Goal: Communication & Community: Answer question/provide support

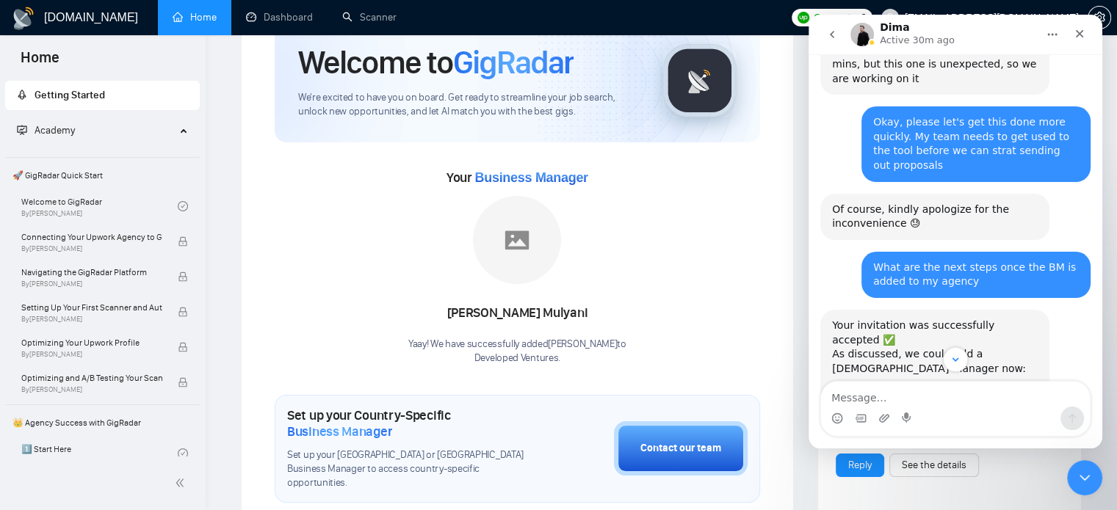
scroll to position [984, 0]
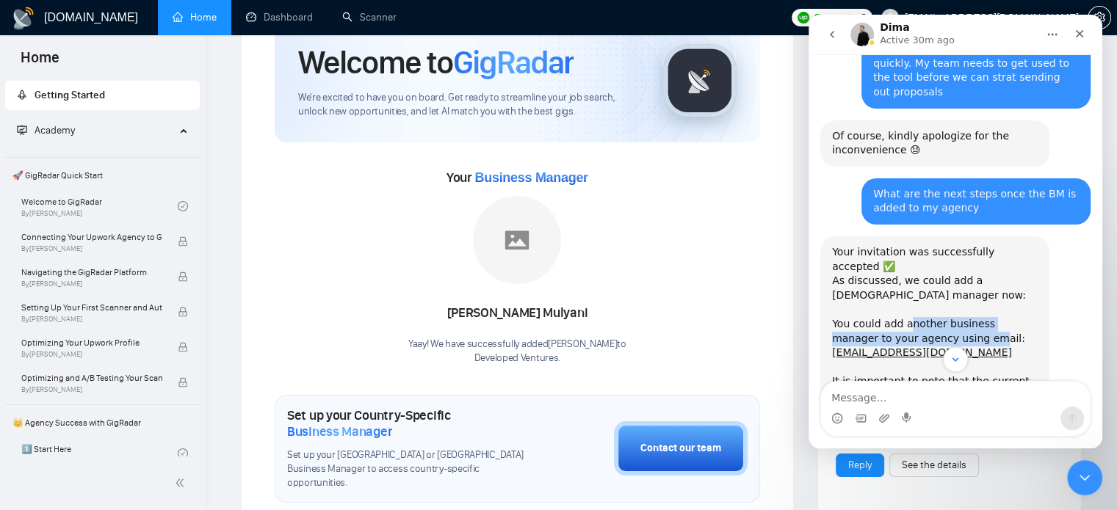
drag, startPoint x: 906, startPoint y: 209, endPoint x: 933, endPoint y: 223, distance: 30.5
click at [933, 245] on div "Your invitation was successfully accepted ✅ As discussed, we could add a [DEMOG…" at bounding box center [935, 360] width 206 height 230
click at [981, 245] on div "Your invitation was successfully accepted ✅ As discussed, we could add a [DEMOG…" at bounding box center [935, 360] width 206 height 230
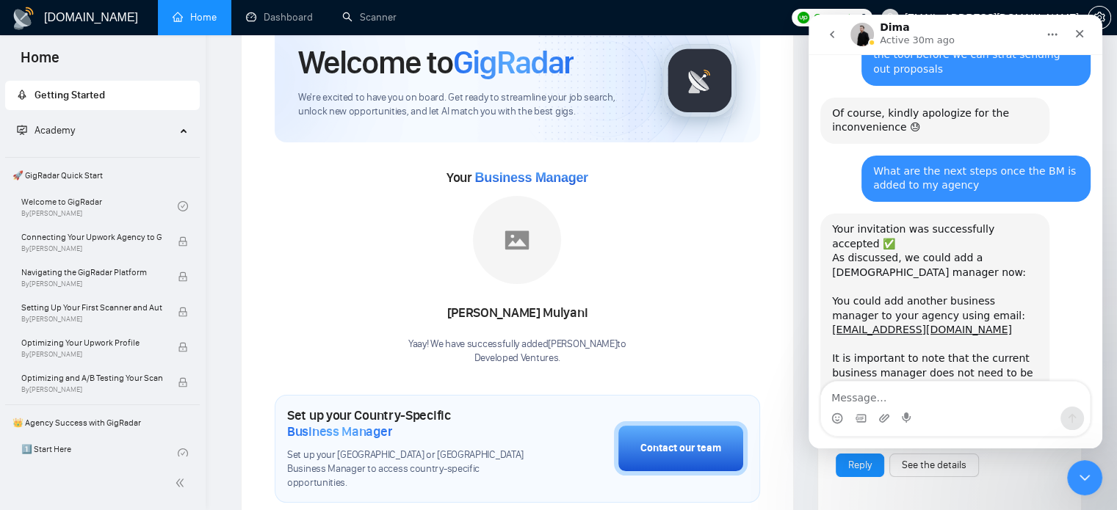
scroll to position [983, 0]
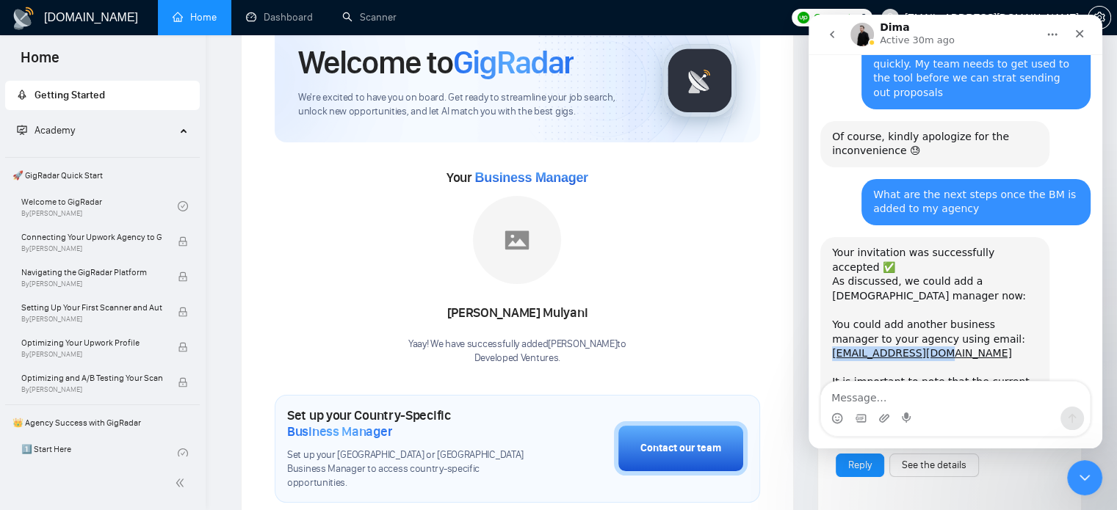
drag, startPoint x: 977, startPoint y: 235, endPoint x: 808, endPoint y: 248, distance: 169.4
click at [824, 240] on div "Your invitation was successfully accepted ✅ As discussed, we could add a [DEMOG…" at bounding box center [934, 389] width 229 height 305
copy link "[EMAIL_ADDRESS][DOMAIN_NAME]"
click at [987, 251] on div "Your invitation was successfully accepted ✅ As discussed, we could add a [DEMOG…" at bounding box center [935, 361] width 206 height 230
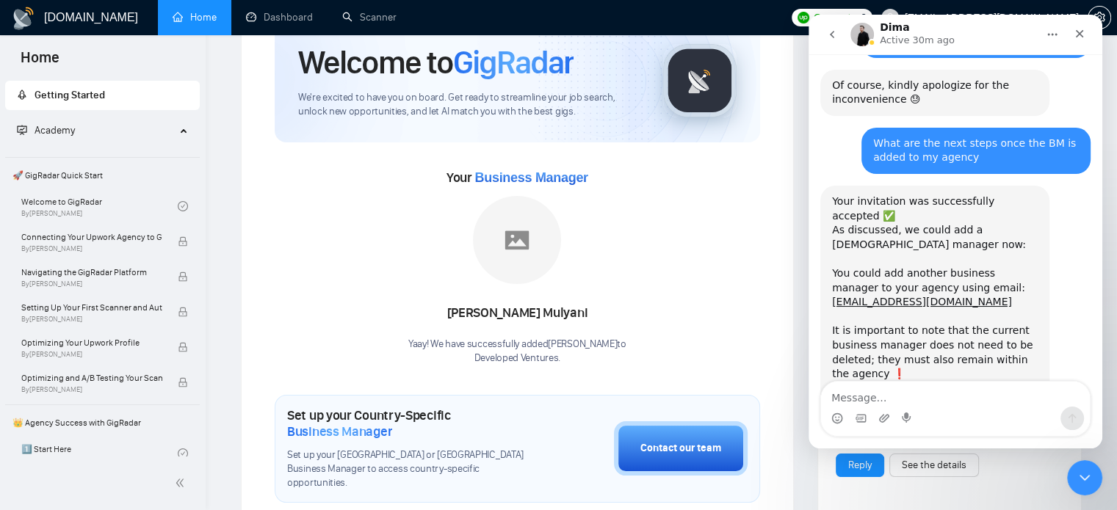
scroll to position [1056, 0]
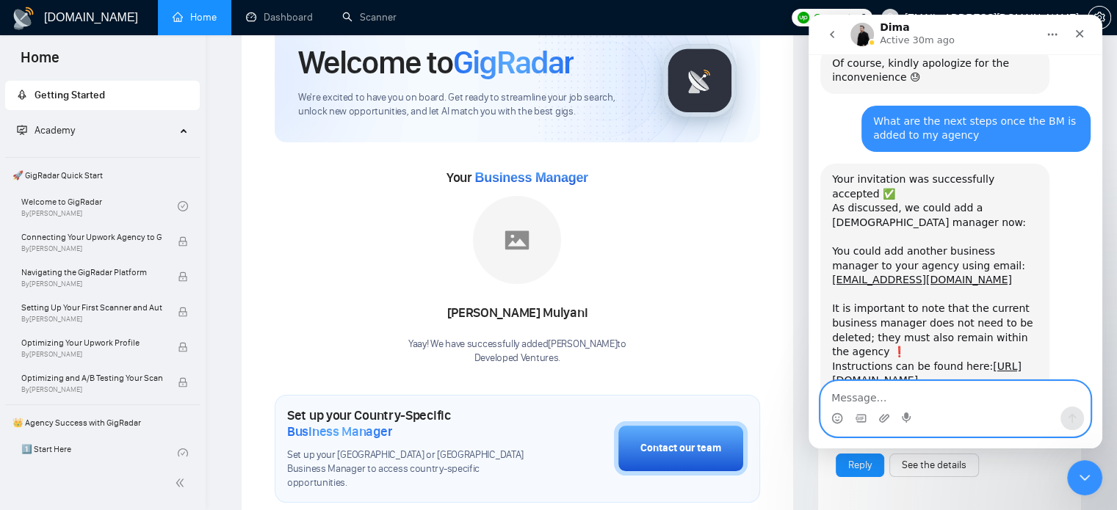
click at [877, 403] on textarea "Message…" at bounding box center [955, 394] width 269 height 25
type textarea "I have sent an invite for the second BM"
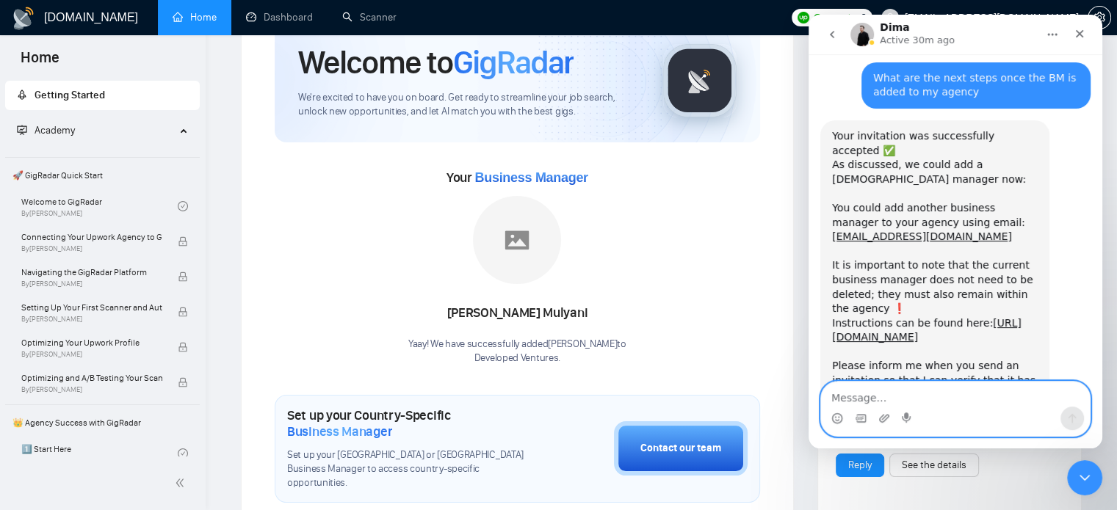
scroll to position [1100, 0]
